Goal: Task Accomplishment & Management: Manage account settings

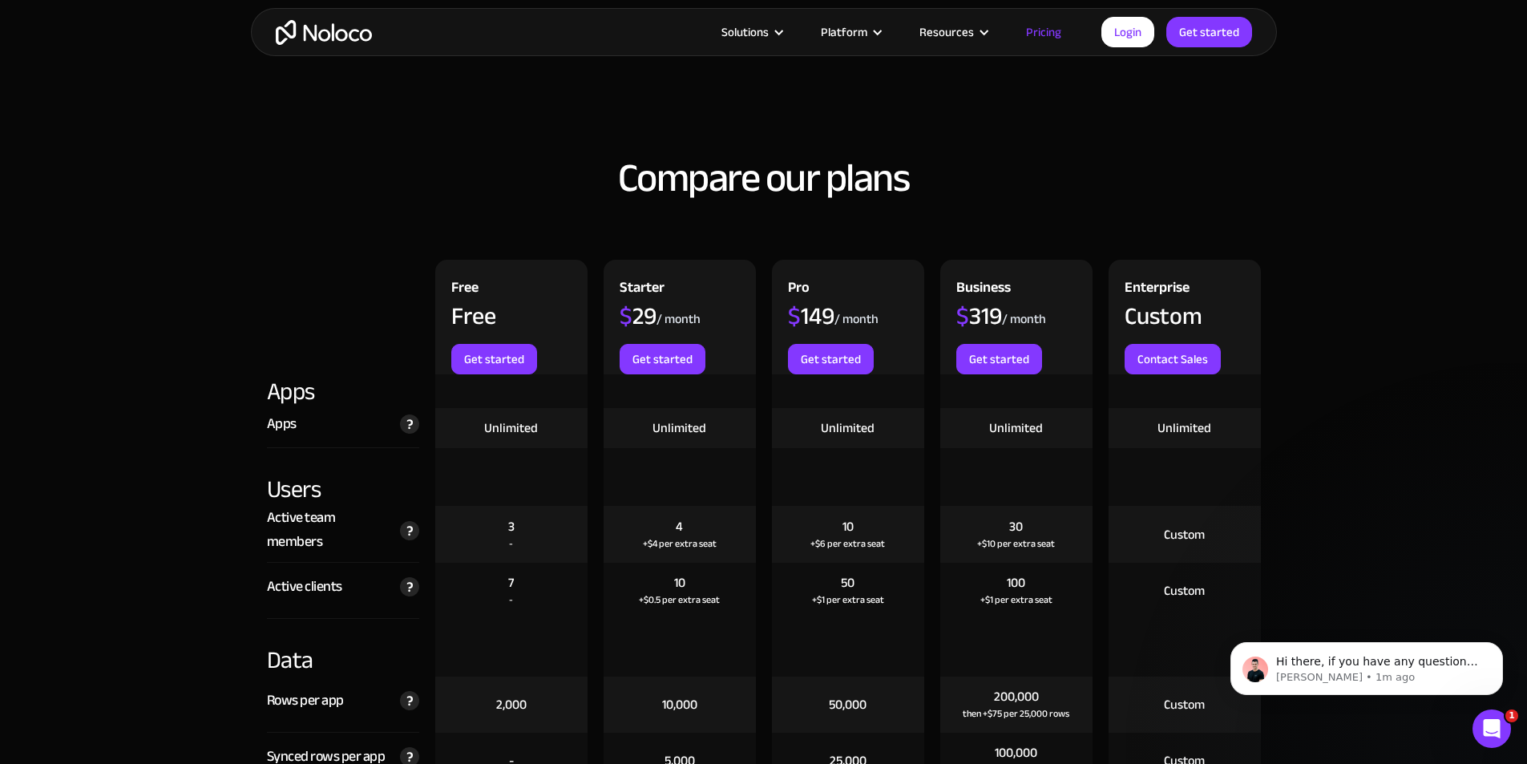
scroll to position [1523, 0]
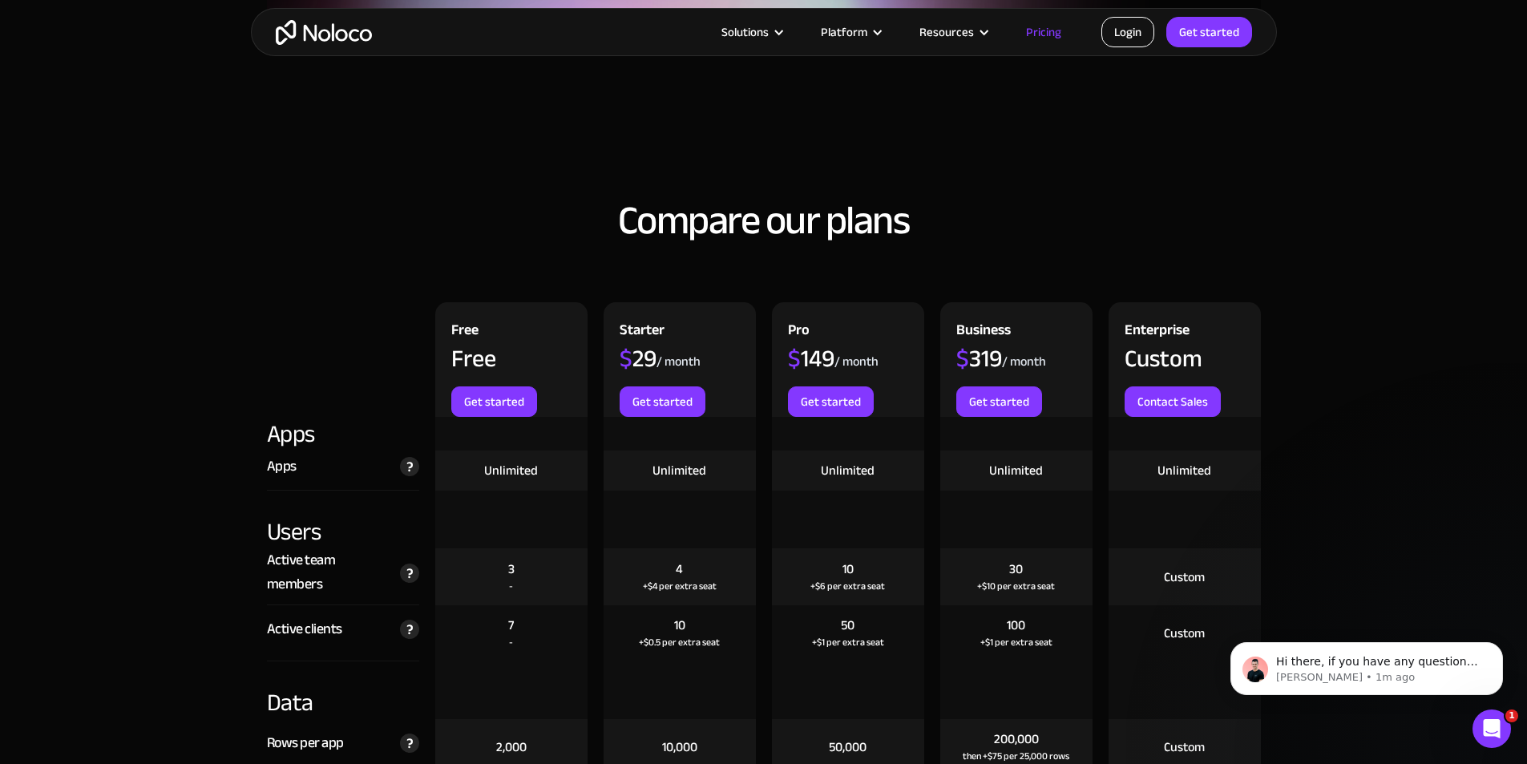
click at [1123, 30] on link "Login" at bounding box center [1127, 32] width 53 height 30
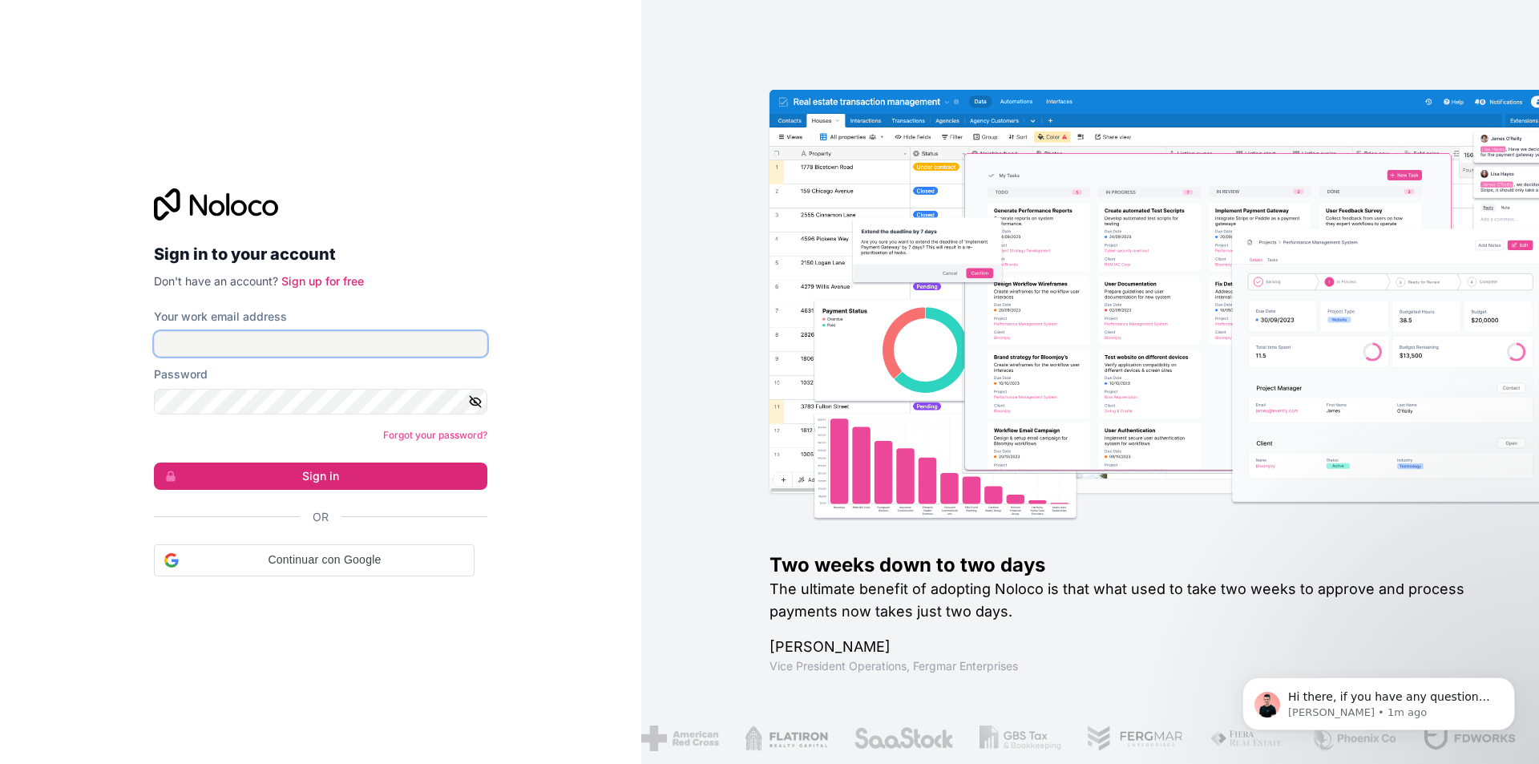
click at [327, 345] on input "Your work email address" at bounding box center [320, 344] width 333 height 26
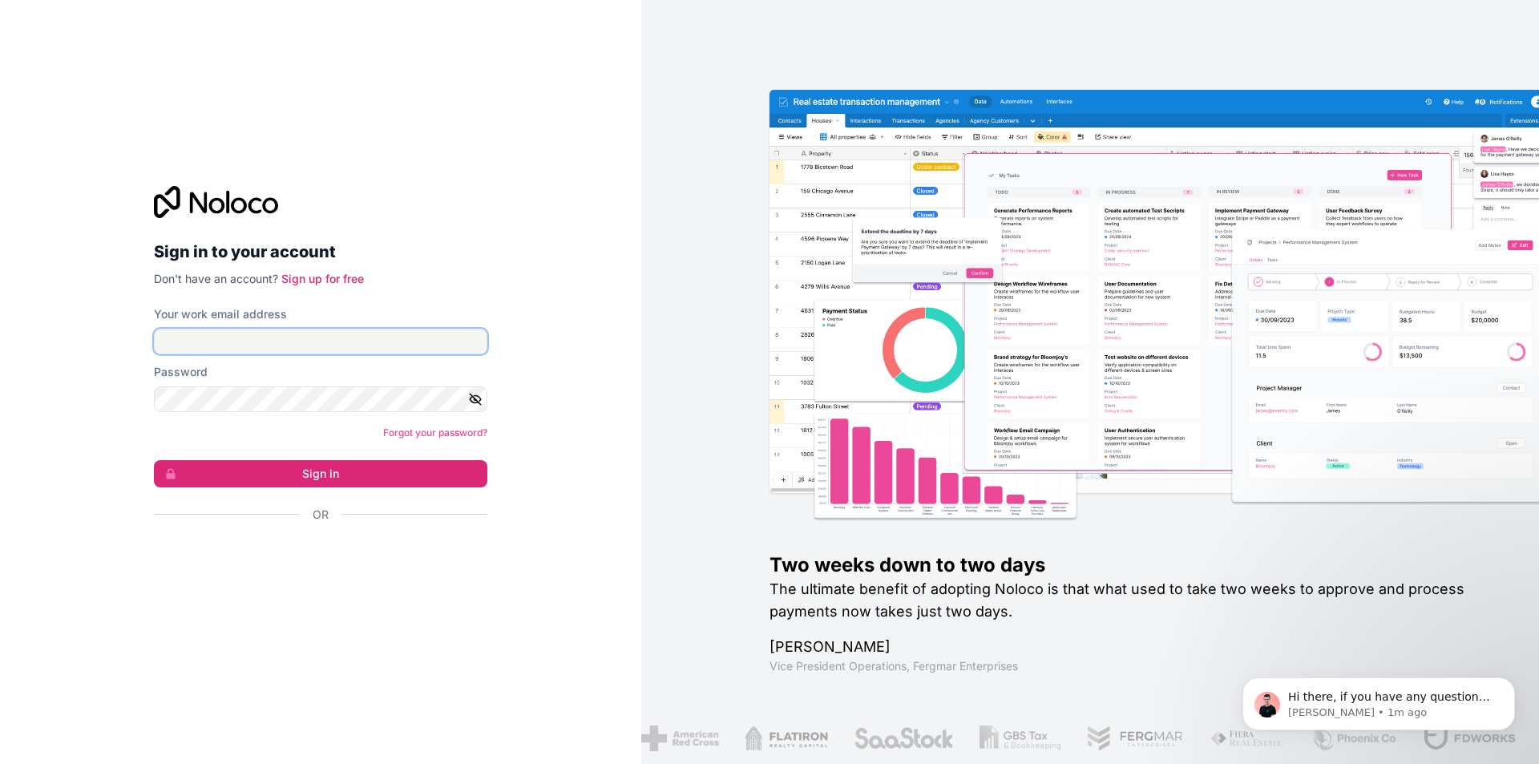
type input "[EMAIL_ADDRESS][DOMAIN_NAME]"
